Goal: Find contact information: Find contact information

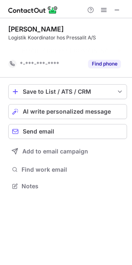
scroll to position [167, 132]
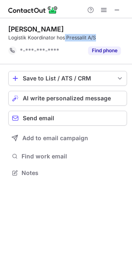
drag, startPoint x: 103, startPoint y: 37, endPoint x: 66, endPoint y: 34, distance: 37.0
click at [65, 34] on div "Logistik Koordinator hos Pressalit A/S" at bounding box center [67, 37] width 119 height 7
copy div "Pressalit A/S"
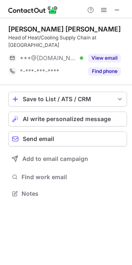
scroll to position [180, 132]
drag, startPoint x: 116, startPoint y: 10, endPoint x: 96, endPoint y: 10, distance: 19.9
click at [116, 10] on span at bounding box center [117, 10] width 7 height 7
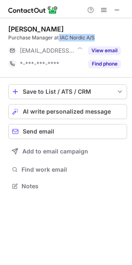
drag, startPoint x: 99, startPoint y: 37, endPoint x: 58, endPoint y: 37, distance: 41.0
click at [58, 37] on div "Purchase Manager at IAC Nordic A/S" at bounding box center [67, 37] width 119 height 7
copy div "IAC Nordic A/S"
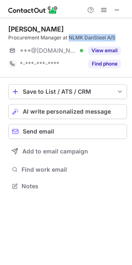
drag, startPoint x: 118, startPoint y: 38, endPoint x: 69, endPoint y: 37, distance: 49.3
click at [69, 37] on div "Procurement Manager at NLMK DanSteel A/S" at bounding box center [67, 37] width 119 height 7
copy div "NLMK DanSteel A/S"
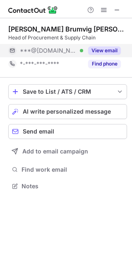
click at [108, 49] on button "View email" at bounding box center [104, 50] width 33 height 8
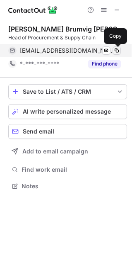
click at [117, 49] on span at bounding box center [117, 50] width 7 height 7
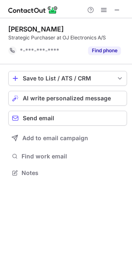
scroll to position [167, 132]
click at [114, 9] on span at bounding box center [117, 10] width 7 height 7
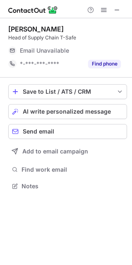
scroll to position [180, 132]
click at [114, 10] on span at bounding box center [117, 10] width 7 height 7
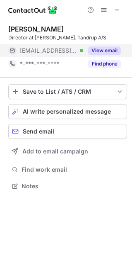
click at [109, 51] on button "View email" at bounding box center [104, 50] width 33 height 8
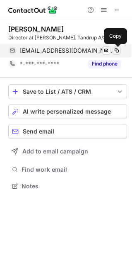
click at [119, 53] on span at bounding box center [117, 50] width 7 height 7
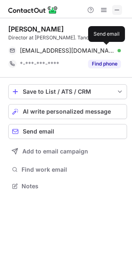
click at [116, 11] on span at bounding box center [117, 10] width 7 height 7
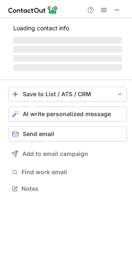
scroll to position [193, 132]
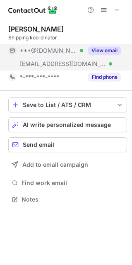
click at [104, 52] on button "View email" at bounding box center [104, 50] width 33 height 8
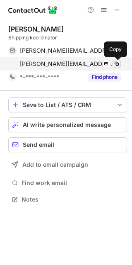
click at [116, 63] on span at bounding box center [117, 63] width 7 height 7
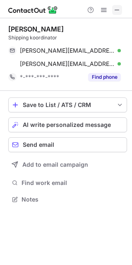
click at [117, 10] on span at bounding box center [117, 10] width 7 height 7
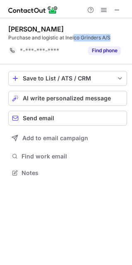
scroll to position [167, 132]
drag, startPoint x: 113, startPoint y: 36, endPoint x: 65, endPoint y: 35, distance: 48.5
click at [65, 35] on div "Purchase and logistic at Inelco Grinders A/S" at bounding box center [67, 37] width 119 height 7
copy div "Inelco Grinders A/S"
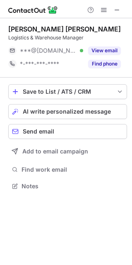
scroll to position [180, 132]
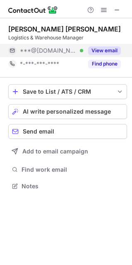
click at [104, 51] on button "View email" at bounding box center [104, 50] width 33 height 8
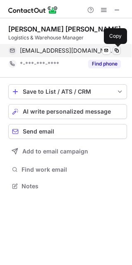
click at [118, 51] on span at bounding box center [117, 50] width 7 height 7
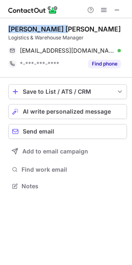
drag, startPoint x: 63, startPoint y: 29, endPoint x: 8, endPoint y: 30, distance: 55.1
click at [8, 30] on div "Kim Thor Jensen" at bounding box center [67, 29] width 119 height 8
copy div "Kim Thor Jensen"
click at [116, 11] on span at bounding box center [117, 10] width 7 height 7
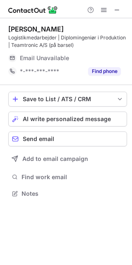
scroll to position [187, 132]
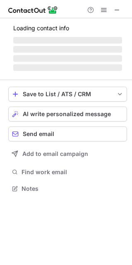
scroll to position [187, 132]
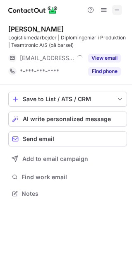
click at [120, 10] on span at bounding box center [117, 10] width 7 height 7
click at [115, 10] on span at bounding box center [117, 10] width 7 height 7
click at [118, 11] on span at bounding box center [117, 10] width 7 height 7
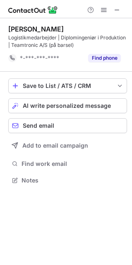
scroll to position [174, 132]
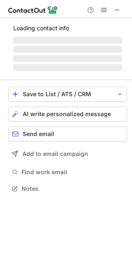
scroll to position [180, 132]
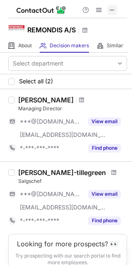
click at [111, 12] on span at bounding box center [112, 10] width 7 height 7
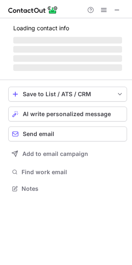
scroll to position [180, 132]
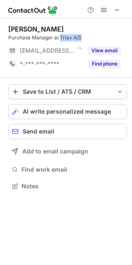
drag, startPoint x: 78, startPoint y: 37, endPoint x: 61, endPoint y: 36, distance: 17.0
click at [61, 36] on div "Purchase Manager at Triax A/S" at bounding box center [67, 37] width 119 height 7
copy div "Triax A/S"
drag, startPoint x: 114, startPoint y: 8, endPoint x: 77, endPoint y: 8, distance: 36.9
click at [114, 8] on button at bounding box center [117, 10] width 10 height 10
